Goal: Task Accomplishment & Management: Manage account settings

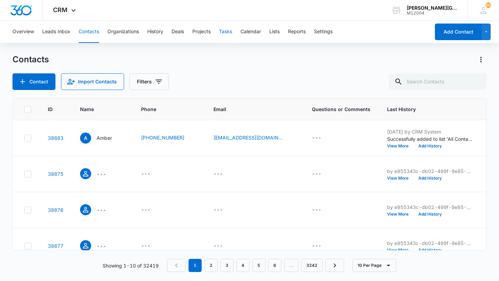
click at [229, 33] on button "Tasks" at bounding box center [225, 32] width 13 height 22
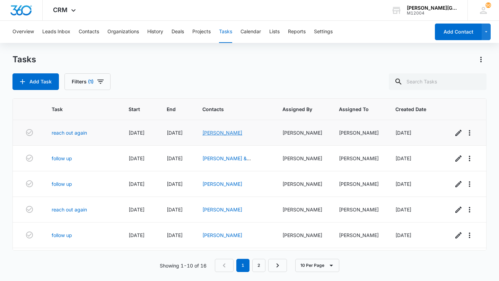
click at [218, 134] on link "[PERSON_NAME]" at bounding box center [222, 133] width 40 height 6
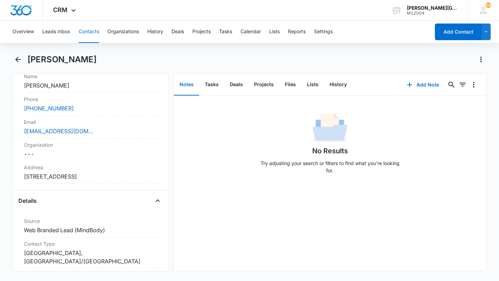
scroll to position [140, 0]
click at [107, 137] on div "Email Cancel Save Changes [EMAIL_ADDRESS][DOMAIN_NAME]" at bounding box center [90, 127] width 145 height 23
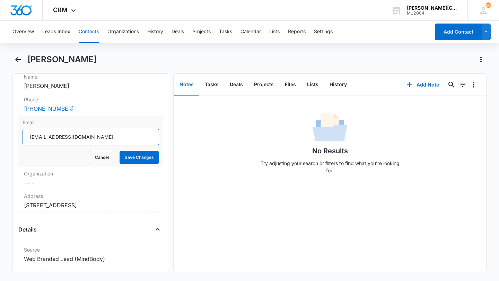
click at [107, 137] on input "[EMAIL_ADDRESS][DOMAIN_NAME]" at bounding box center [91, 137] width 137 height 17
click at [104, 161] on button "Cancel" at bounding box center [102, 157] width 24 height 13
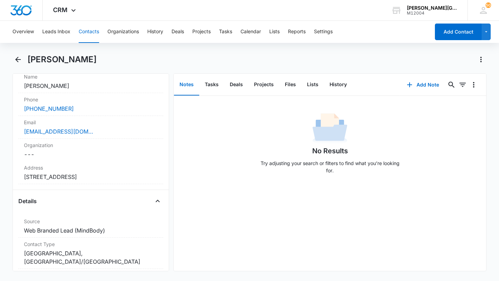
click at [87, 33] on button "Contacts" at bounding box center [89, 32] width 20 height 22
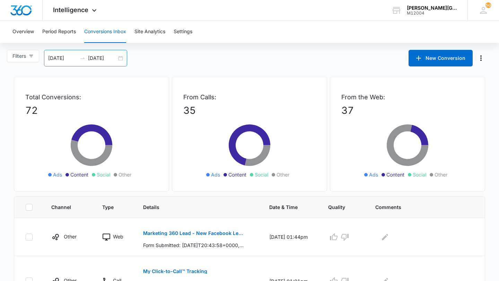
click at [110, 58] on input "08/12/2025" at bounding box center [102, 58] width 29 height 8
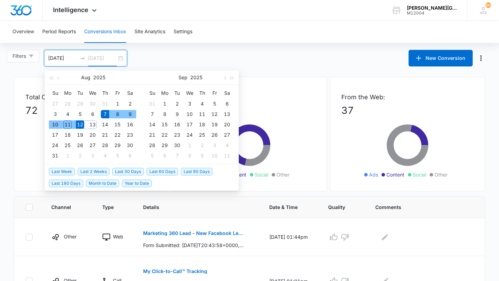
type input "08/13/2025"
click at [94, 123] on div "13" at bounding box center [92, 125] width 8 height 8
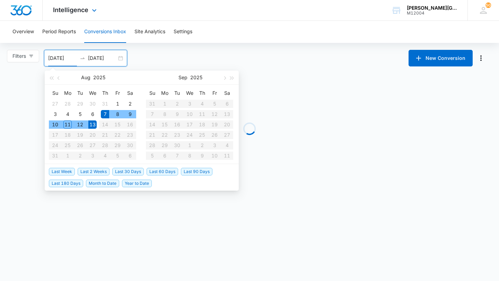
type input "08/07/2025"
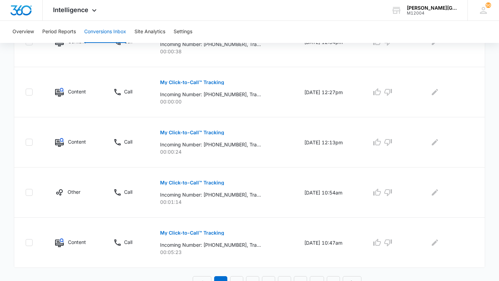
scroll to position [449, 0]
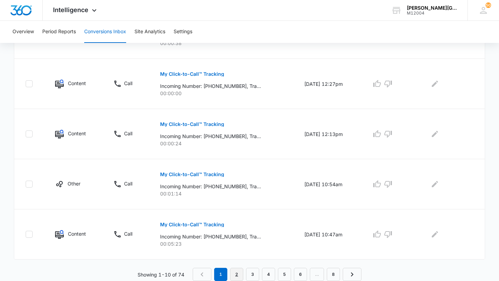
click at [237, 274] on link "2" at bounding box center [236, 274] width 13 height 13
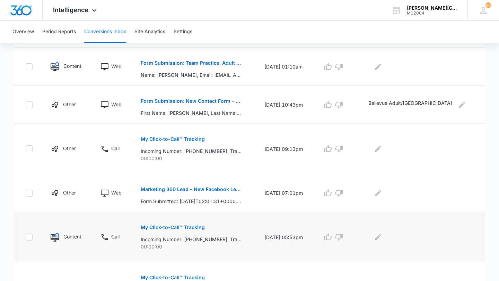
scroll to position [412, 0]
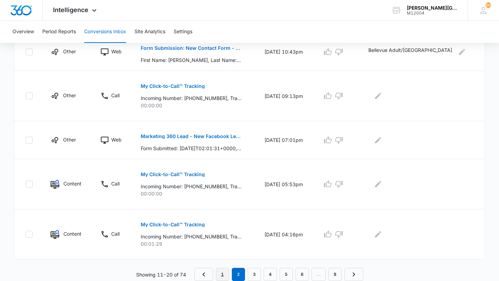
click at [222, 274] on link "1" at bounding box center [222, 274] width 13 height 13
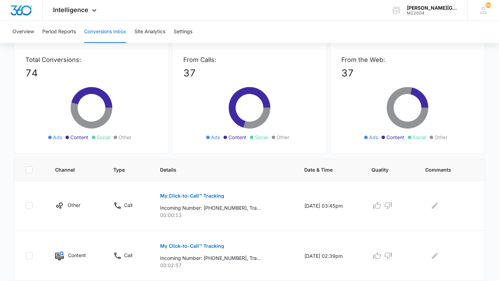
scroll to position [0, 0]
